Goal: Task Accomplishment & Management: Complete application form

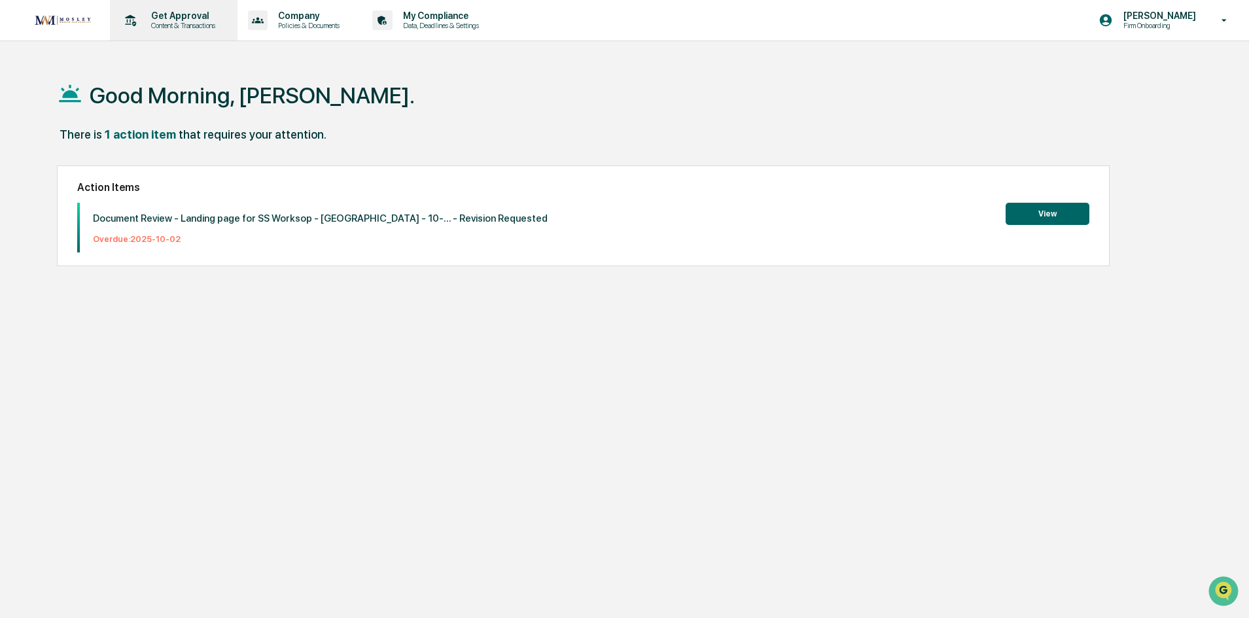
click at [192, 24] on p "Content & Transactions" at bounding box center [181, 25] width 81 height 9
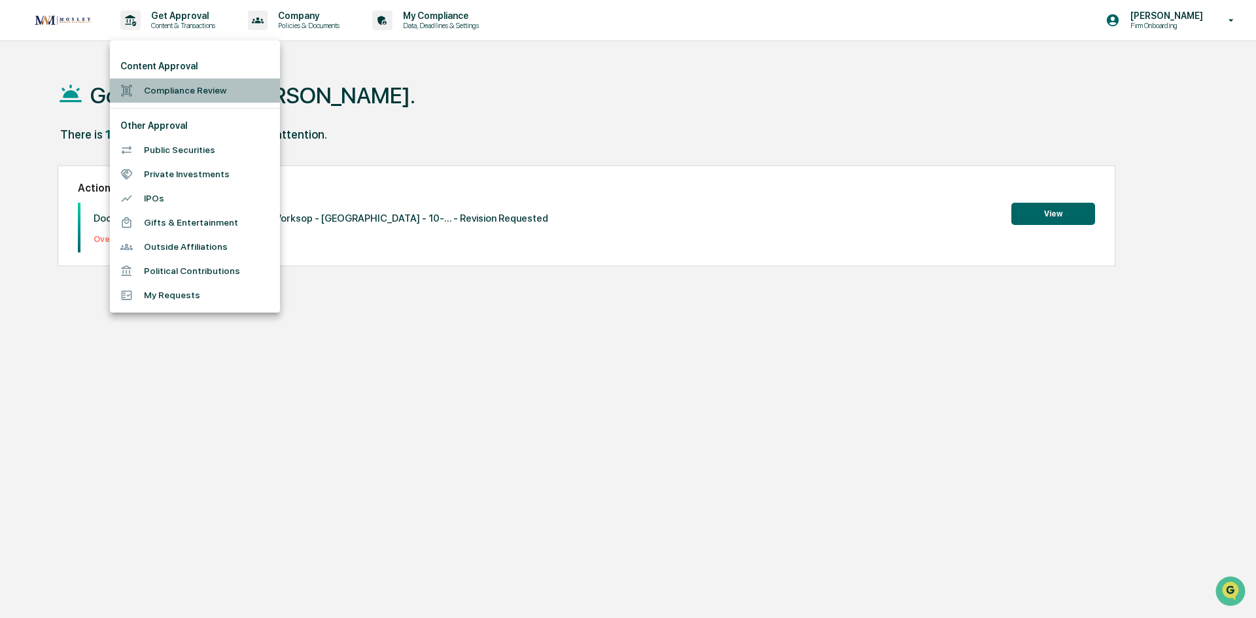
click at [177, 94] on li "Compliance Review" at bounding box center [195, 91] width 170 height 24
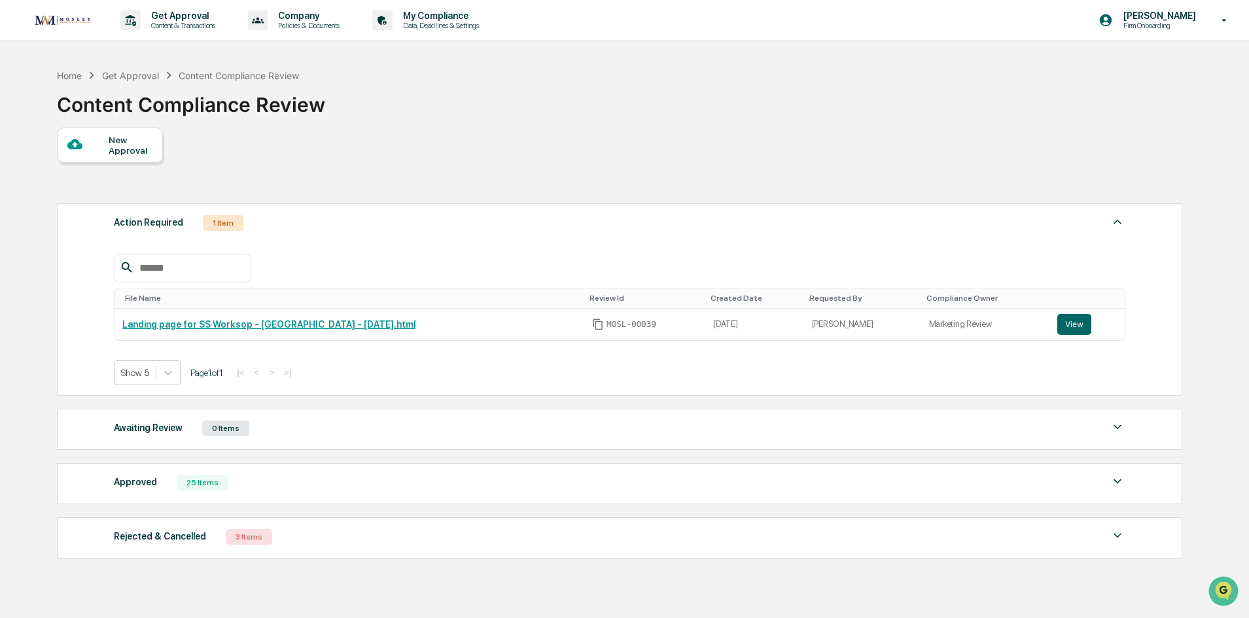
click at [198, 484] on div "25 Items" at bounding box center [203, 483] width 52 height 16
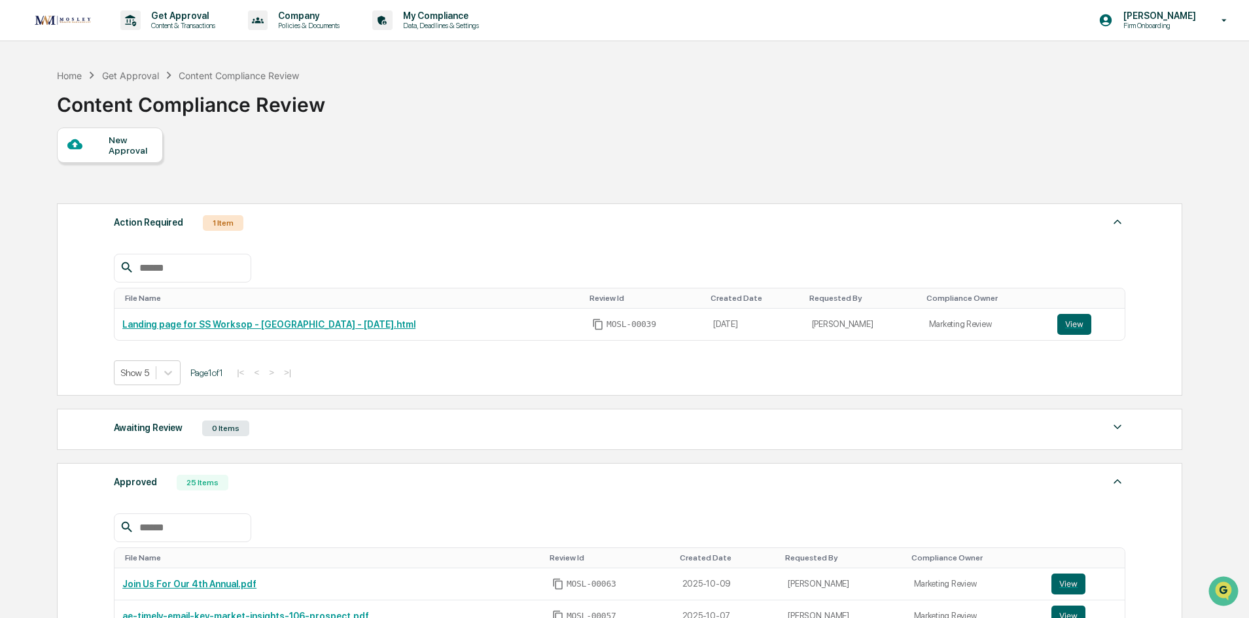
click at [100, 145] on div at bounding box center [87, 145] width 41 height 16
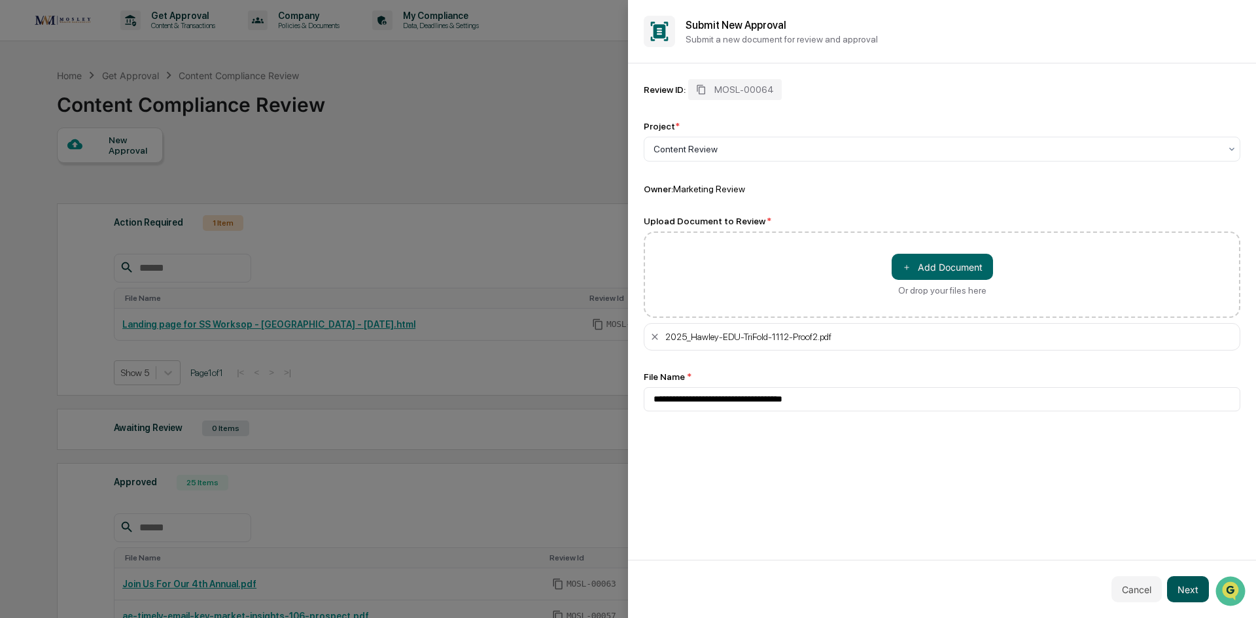
click at [1190, 593] on button "Next" at bounding box center [1188, 589] width 42 height 26
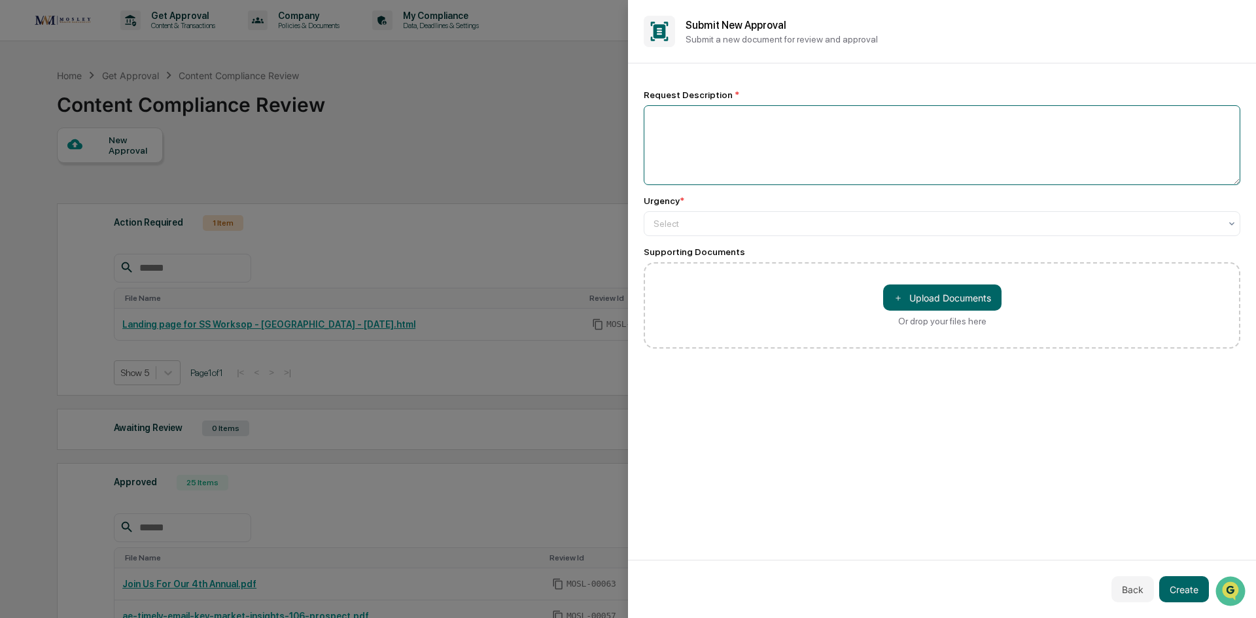
click at [790, 120] on textarea at bounding box center [942, 145] width 597 height 80
type textarea "**********"
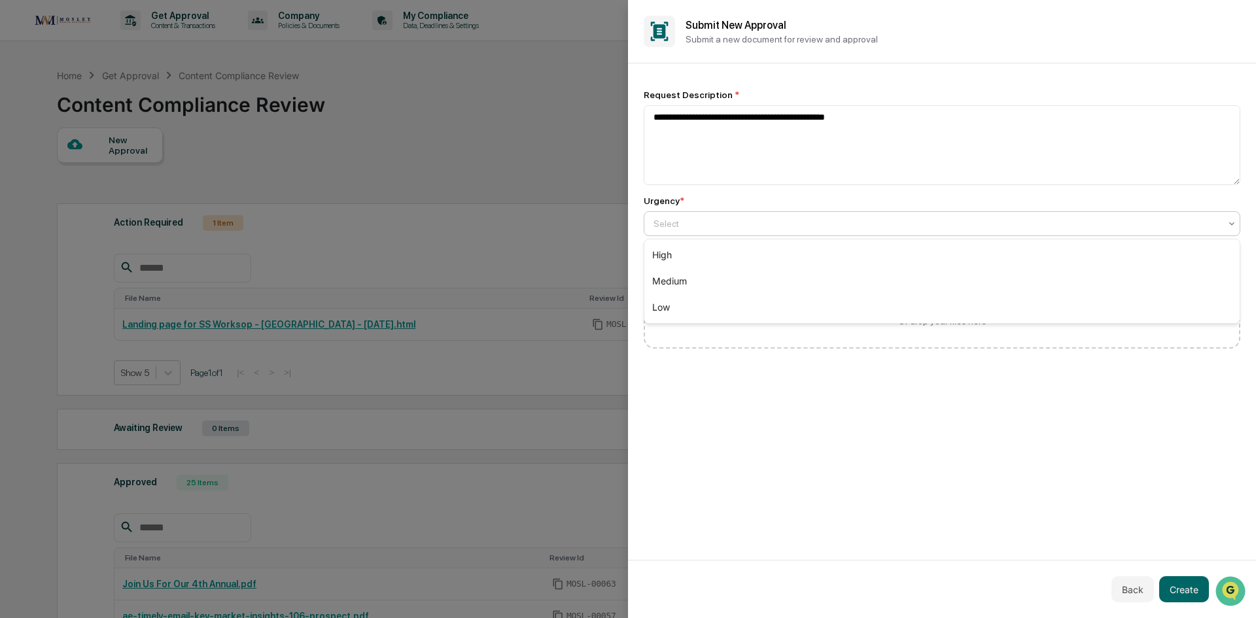
click at [883, 215] on div "Select" at bounding box center [937, 224] width 580 height 18
click at [841, 252] on div "High" at bounding box center [941, 255] width 595 height 26
click at [1182, 588] on button "Create" at bounding box center [1184, 589] width 50 height 26
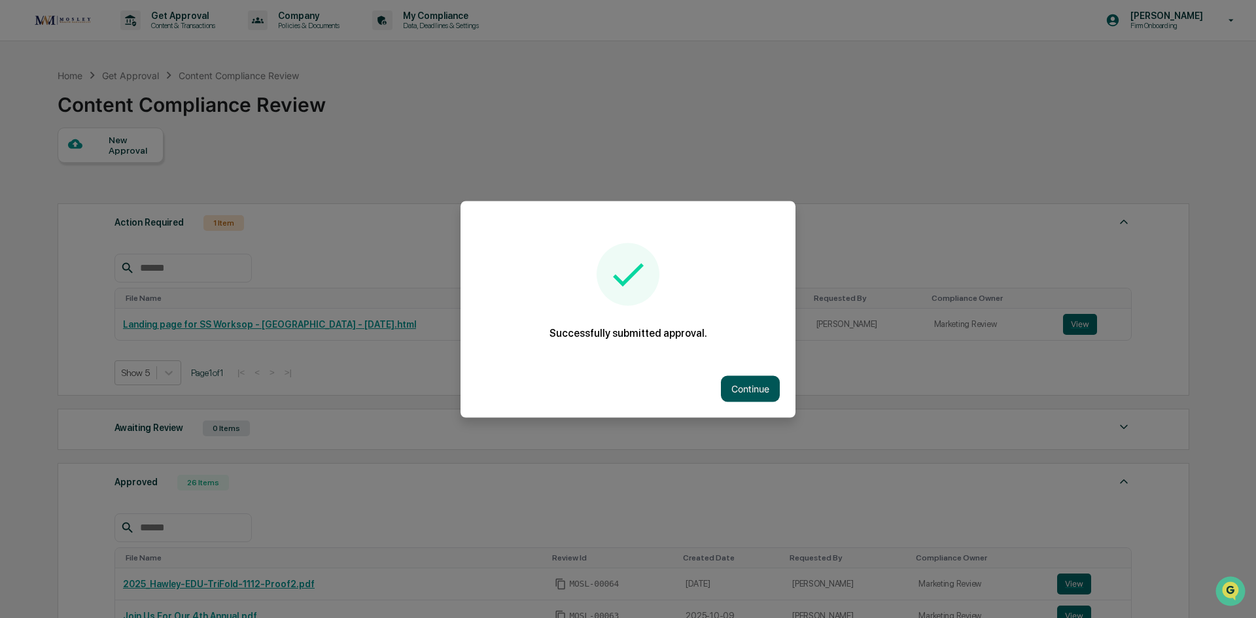
click at [754, 380] on button "Continue" at bounding box center [750, 389] width 59 height 26
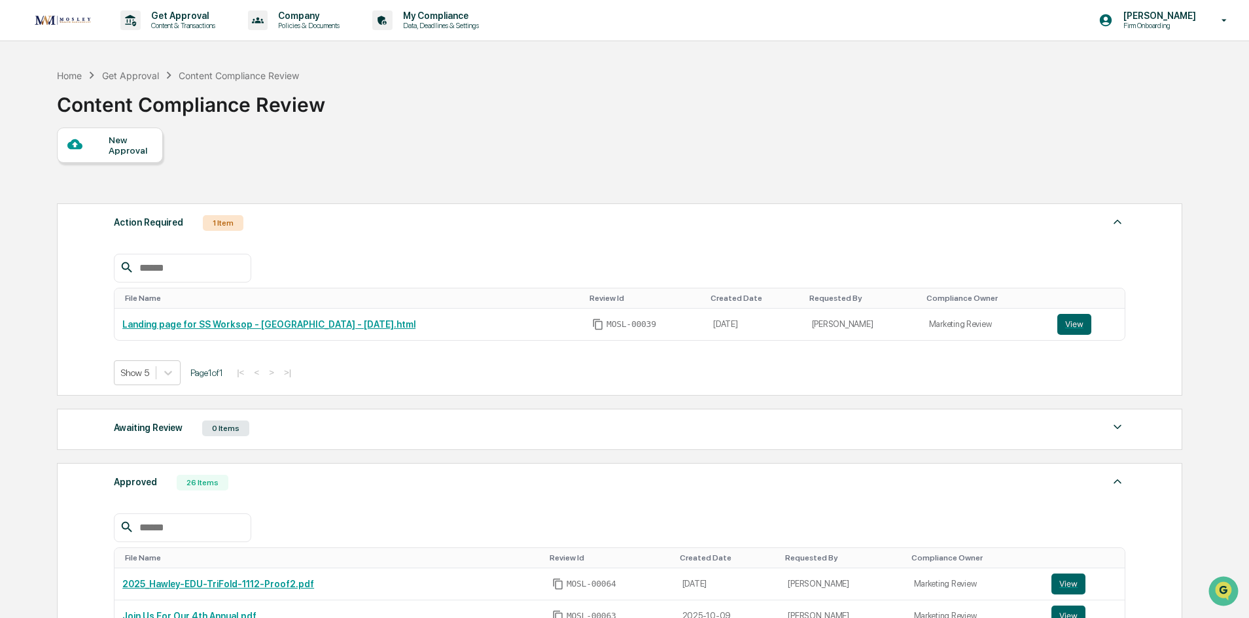
click at [112, 147] on div "New Approval" at bounding box center [131, 145] width 44 height 21
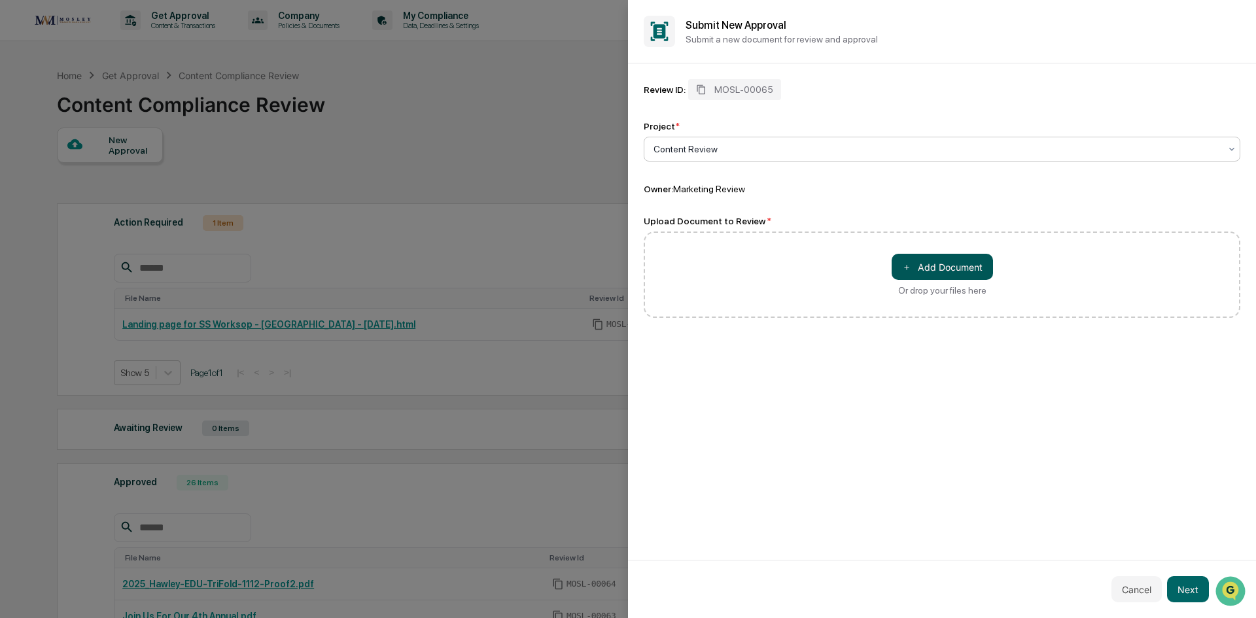
click at [938, 272] on button "＋ Add Document" at bounding box center [942, 267] width 101 height 26
click at [934, 263] on button "＋ Add Document" at bounding box center [942, 267] width 101 height 26
click at [1189, 591] on button "Next" at bounding box center [1188, 589] width 42 height 26
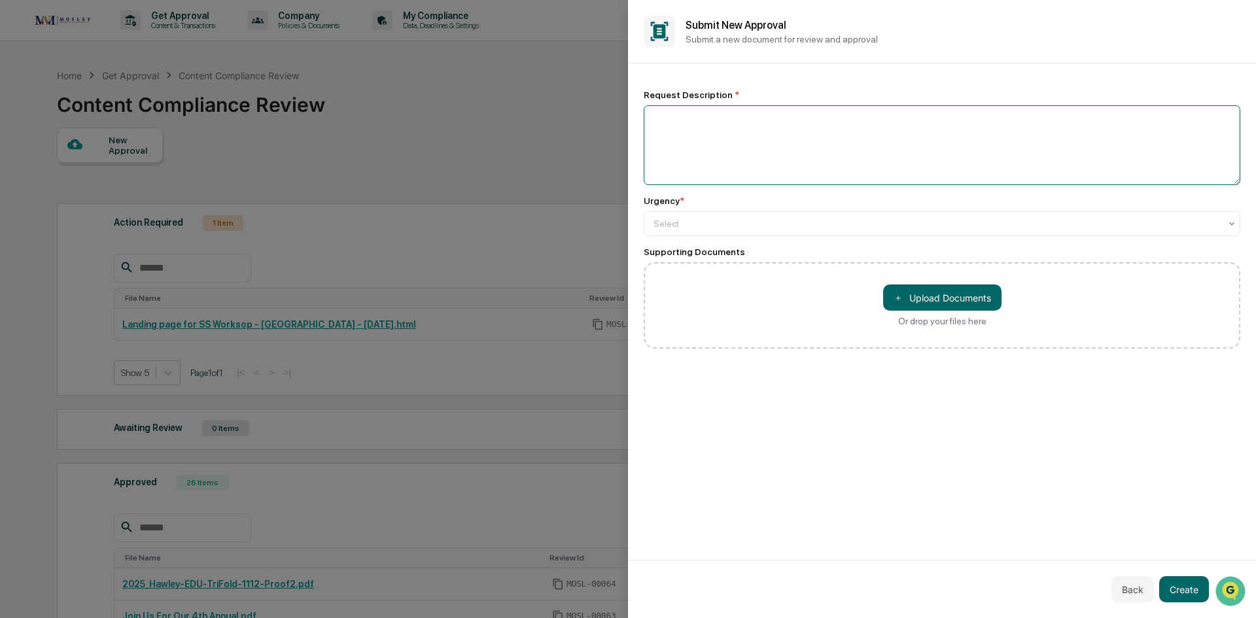
click at [765, 135] on textarea at bounding box center [942, 145] width 597 height 80
type textarea "**********"
click at [775, 230] on div "Select" at bounding box center [937, 224] width 580 height 18
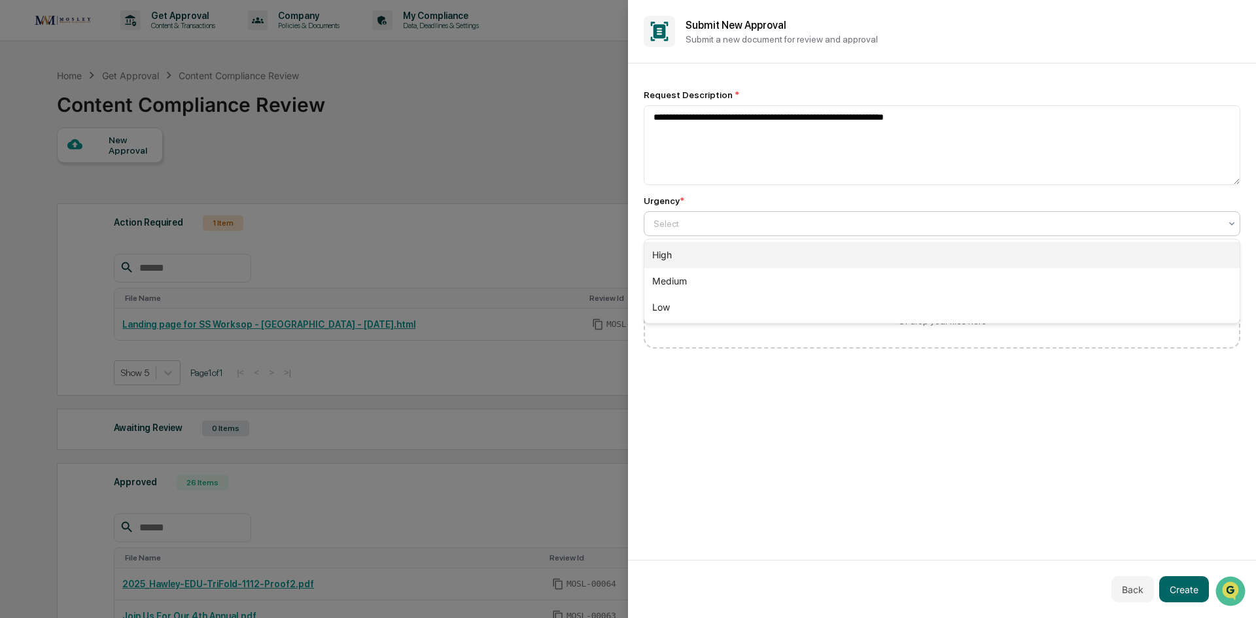
drag, startPoint x: 754, startPoint y: 261, endPoint x: 756, endPoint y: 249, distance: 11.9
click at [754, 261] on div "High" at bounding box center [941, 255] width 595 height 26
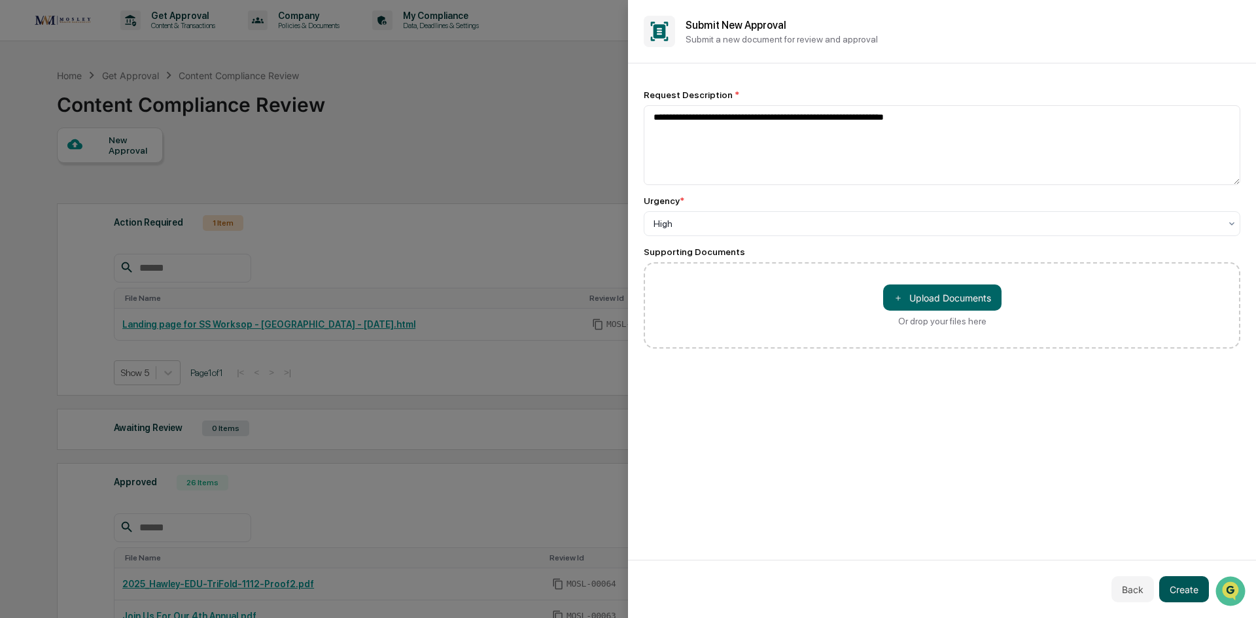
click at [1186, 592] on button "Create" at bounding box center [1184, 589] width 50 height 26
